Goal: Task Accomplishment & Management: Complete application form

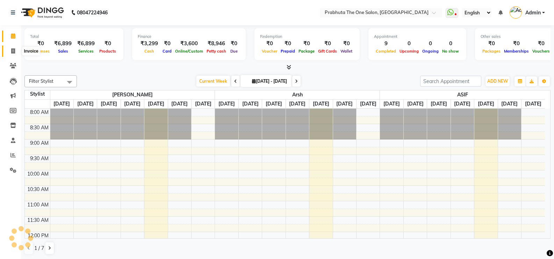
click at [14, 47] on link "Invoice" at bounding box center [10, 51] width 17 height 12
select select "service"
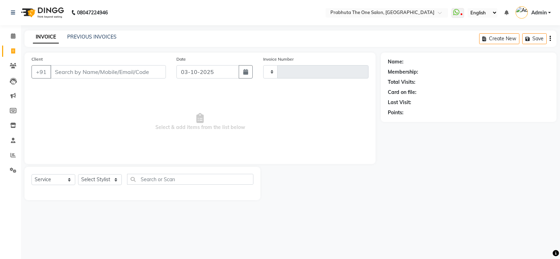
type input "1438"
select select "5326"
click at [127, 66] on input "Client" at bounding box center [107, 71] width 115 height 13
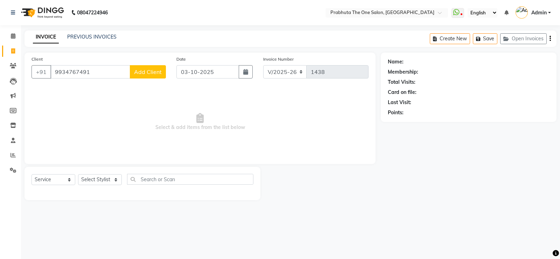
type input "9934767491"
click at [144, 73] on span "Add Client" at bounding box center [148, 71] width 28 height 7
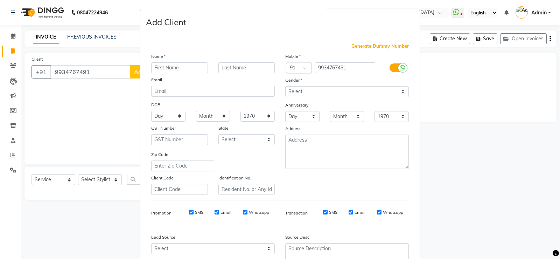
click at [189, 71] on input "text" at bounding box center [179, 67] width 57 height 11
type input "[PERSON_NAME]"
click at [379, 87] on select "Select [DEMOGRAPHIC_DATA] [DEMOGRAPHIC_DATA] Other Prefer Not To Say" at bounding box center [346, 91] width 123 height 11
select select "[DEMOGRAPHIC_DATA]"
click at [285, 86] on select "Select [DEMOGRAPHIC_DATA] [DEMOGRAPHIC_DATA] Other Prefer Not To Say" at bounding box center [346, 91] width 123 height 11
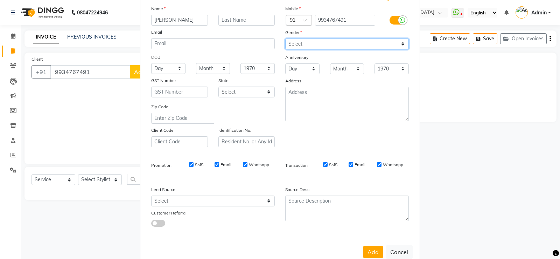
scroll to position [64, 0]
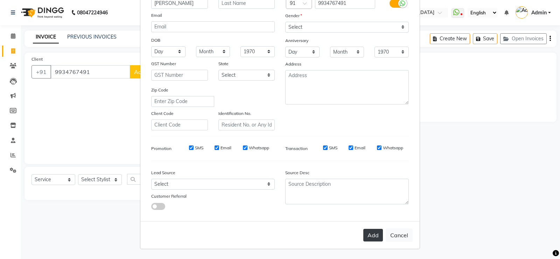
click at [366, 238] on button "Add" at bounding box center [373, 234] width 20 height 13
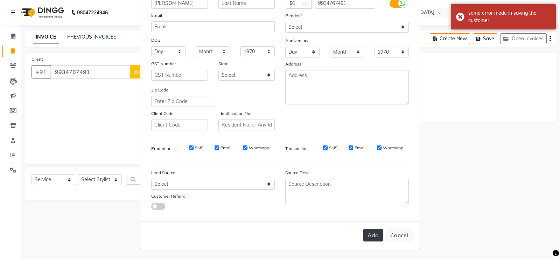
click at [366, 230] on button "Add" at bounding box center [373, 234] width 20 height 13
